Goal: Information Seeking & Learning: Understand process/instructions

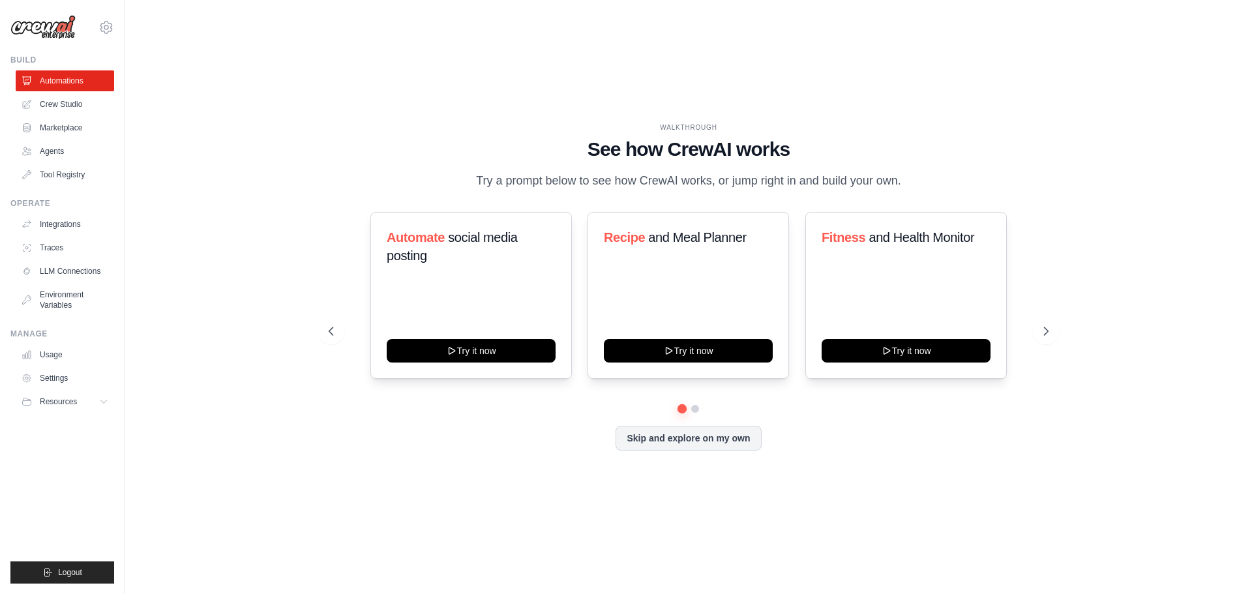
click at [364, 439] on div "Skip and explore on my own" at bounding box center [689, 438] width 720 height 25
click at [322, 126] on div "WALKTHROUGH See how CrewAI works Try a prompt below to see how CrewAI works, or…" at bounding box center [688, 297] width 751 height 348
click at [605, 124] on div "WALKTHROUGH" at bounding box center [689, 128] width 720 height 10
drag, startPoint x: 588, startPoint y: 148, endPoint x: 820, endPoint y: 138, distance: 232.3
click at [820, 138] on h1 "See how CrewAI works" at bounding box center [689, 149] width 720 height 23
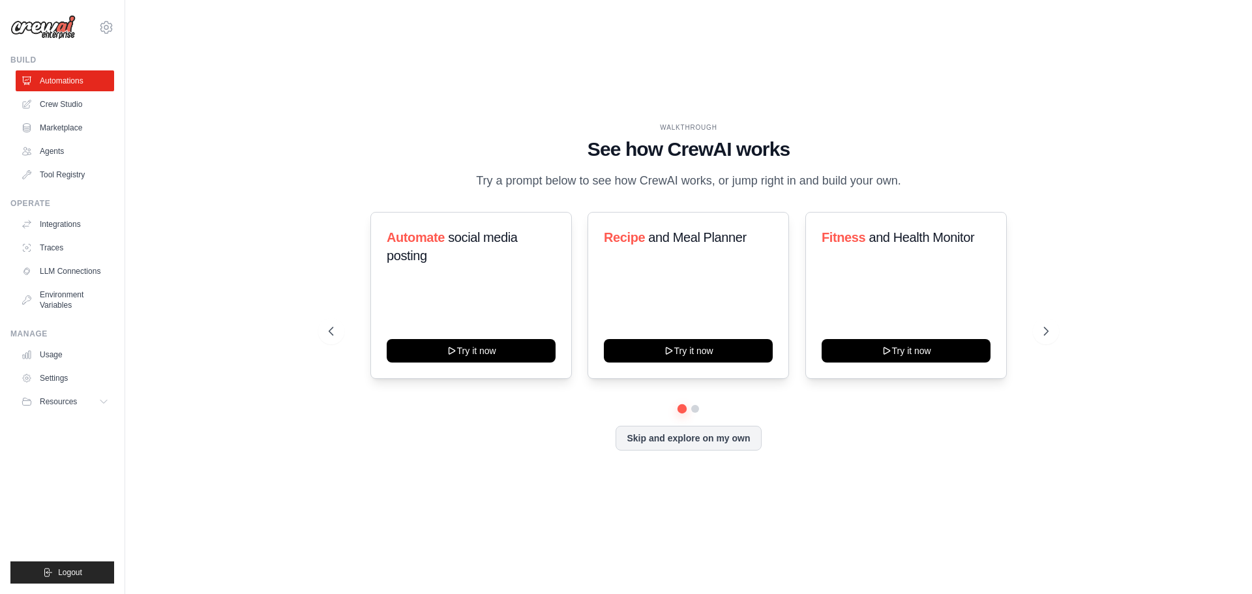
click at [750, 166] on div "WALKTHROUGH See how CrewAI works Try a prompt below to see how CrewAI works, or…" at bounding box center [689, 157] width 720 height 68
click at [1050, 328] on icon at bounding box center [1046, 331] width 13 height 13
click at [1048, 329] on icon at bounding box center [1046, 331] width 13 height 13
click at [1042, 337] on icon at bounding box center [1046, 331] width 13 height 13
